Goal: Transaction & Acquisition: Purchase product/service

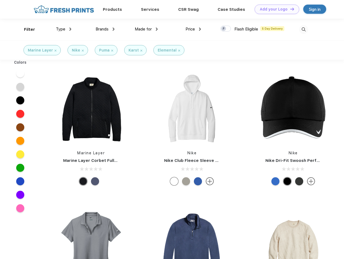
scroll to position [0, 0]
click at [275, 9] on link "Add your Logo Design Tool" at bounding box center [277, 9] width 45 height 9
click at [0, 0] on div "Design Tool" at bounding box center [0, 0] width 0 height 0
click at [290, 9] on link "Add your Logo Design Tool" at bounding box center [277, 9] width 45 height 9
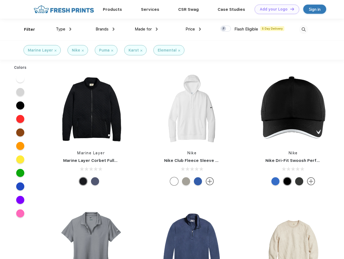
click at [26, 29] on div "Filter" at bounding box center [29, 29] width 11 height 6
click at [64, 29] on span "Type" at bounding box center [60, 29] width 9 height 5
click at [105, 29] on span "Brands" at bounding box center [102, 29] width 13 height 5
click at [146, 29] on span "Made for" at bounding box center [143, 29] width 17 height 5
click at [193, 29] on span "Price" at bounding box center [190, 29] width 9 height 5
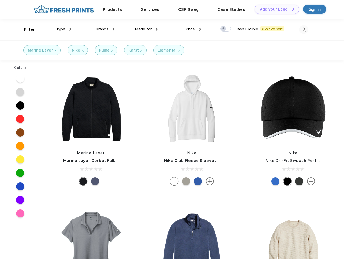
click at [226, 29] on div at bounding box center [225, 29] width 11 height 6
click at [224, 29] on input "checkbox" at bounding box center [222, 27] width 4 height 4
click at [304, 29] on img at bounding box center [303, 29] width 9 height 9
